Goal: Information Seeking & Learning: Learn about a topic

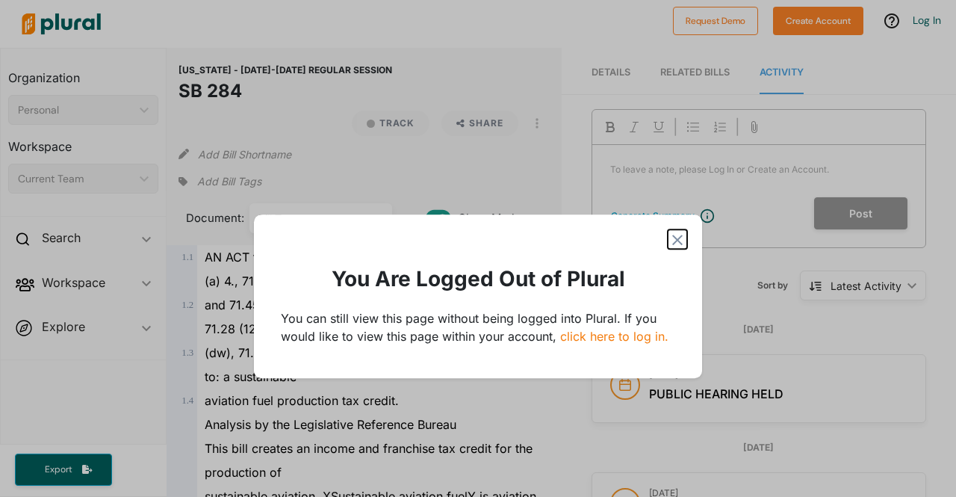
click at [676, 238] on polygon "Modal" at bounding box center [678, 240] width 18 height 18
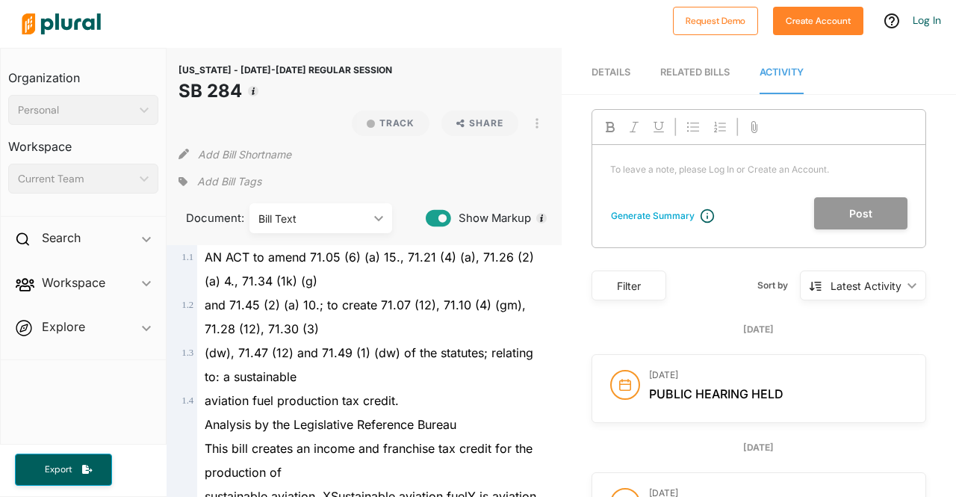
scroll to position [338, 0]
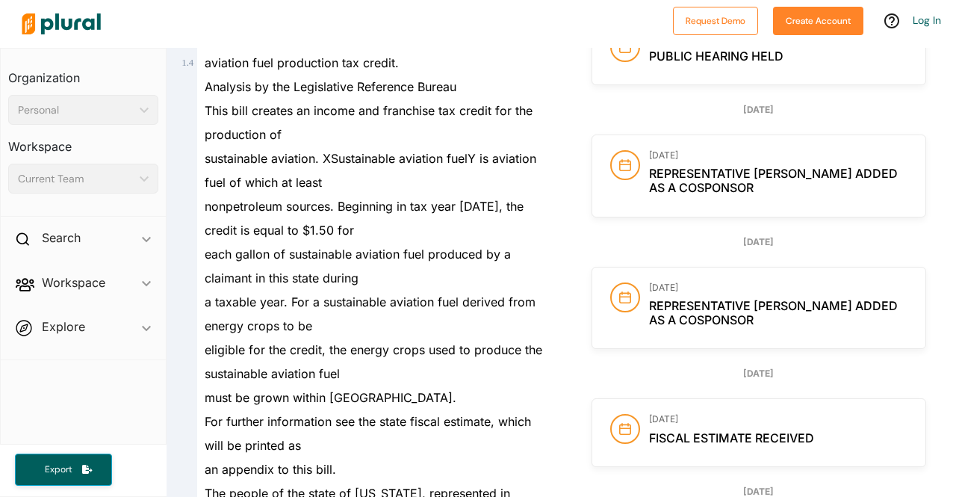
click at [717, 55] on span "Public hearing held" at bounding box center [716, 56] width 134 height 15
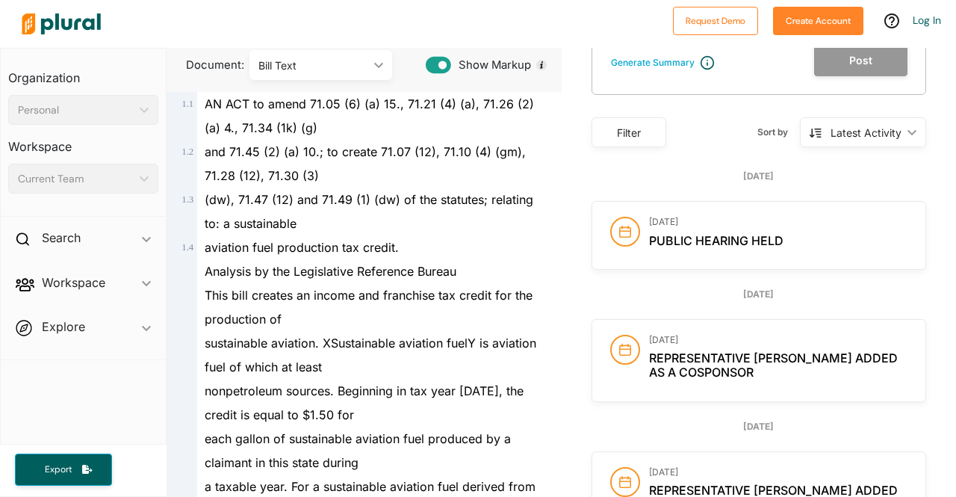
scroll to position [105, 0]
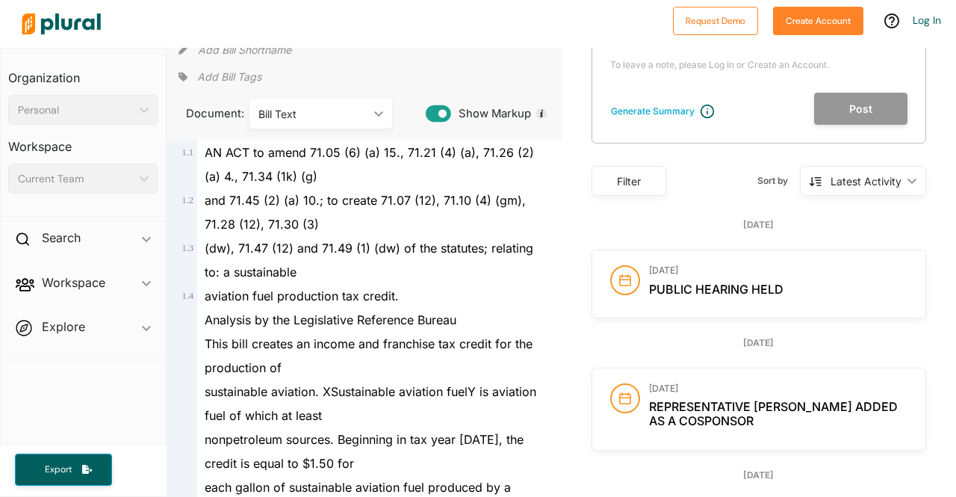
click at [619, 279] on icon at bounding box center [625, 280] width 12 height 12
click at [619, 278] on circle at bounding box center [625, 280] width 28 height 28
click at [616, 277] on circle at bounding box center [625, 280] width 28 height 28
click at [613, 276] on body "Request Demo Create Account Log In Organization Personal ic_keyboard_arrow_down…" at bounding box center [478, 248] width 956 height 497
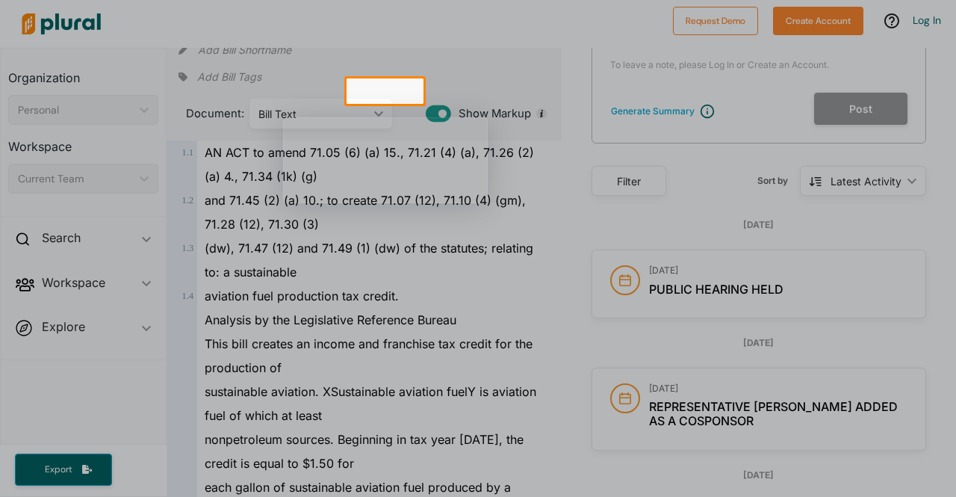
scroll to position [0, 0]
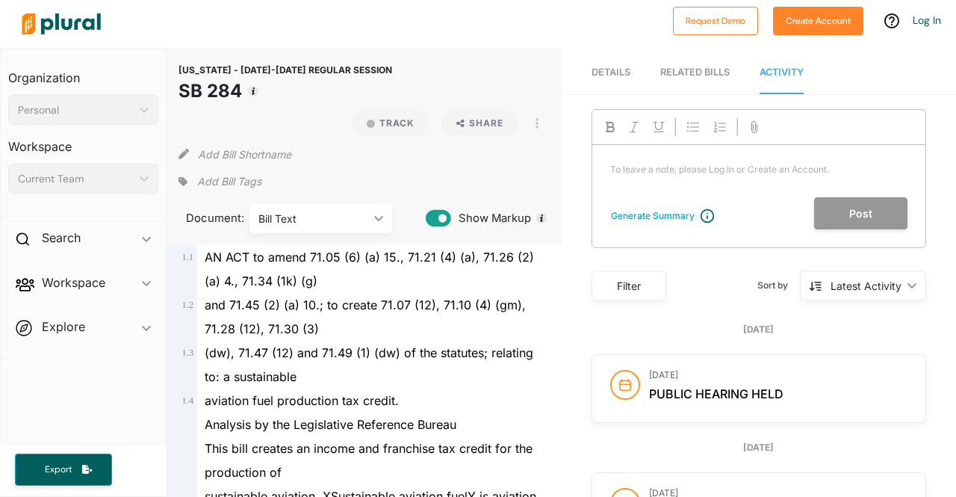
drag, startPoint x: 182, startPoint y: 92, endPoint x: 241, endPoint y: 92, distance: 58.3
click at [241, 92] on h1 "SB 284" at bounding box center [286, 91] width 214 height 27
copy h1 "SB 284"
